Goal: Navigation & Orientation: Find specific page/section

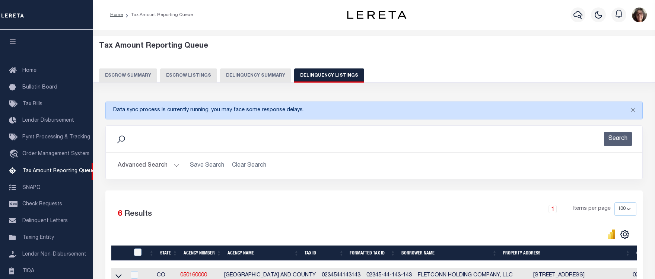
select select "100"
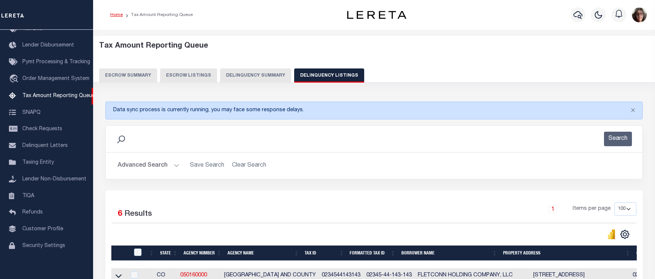
click at [118, 15] on link "Home" at bounding box center [116, 15] width 13 height 4
